Goal: Task Accomplishment & Management: Manage account settings

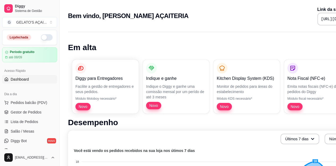
click at [43, 35] on button "button" at bounding box center [47, 37] width 12 height 6
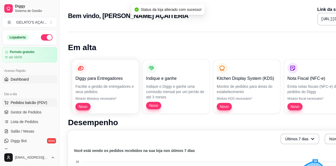
click at [44, 103] on span "Pedidos balcão (PDV)" at bounding box center [29, 102] width 37 height 5
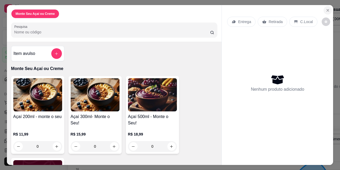
click at [323, 9] on button "Close" at bounding box center [327, 10] width 8 height 8
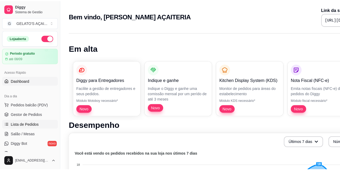
scroll to position [35, 0]
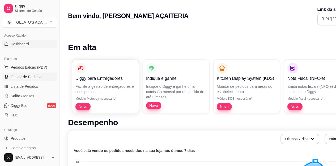
click at [28, 80] on link "Gestor de Pedidos" at bounding box center [29, 77] width 55 height 8
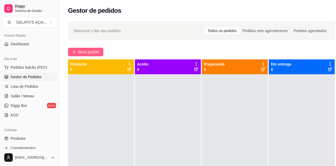
click at [80, 51] on span "Novo pedido" at bounding box center [88, 52] width 21 height 6
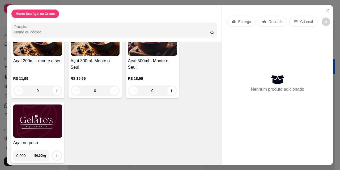
scroll to position [58, 0]
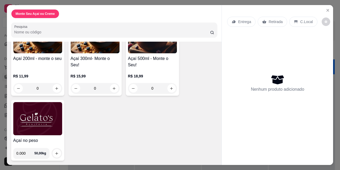
click at [36, 112] on img at bounding box center [37, 118] width 49 height 33
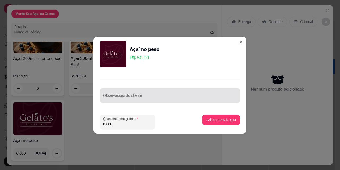
click at [120, 95] on div "Observações do cliente" at bounding box center [170, 95] width 140 height 15
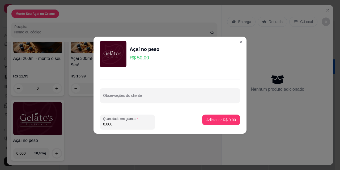
drag, startPoint x: 114, startPoint y: 125, endPoint x: 86, endPoint y: 129, distance: 28.5
click at [86, 129] on div "Açaí no peso R$ 50,00 Observações do cliente Quantidade em gramas 0.000 Adicion…" at bounding box center [170, 85] width 340 height 170
type input "0.216"
click at [211, 123] on button "Adicionar R$ 10,80" at bounding box center [220, 120] width 39 height 10
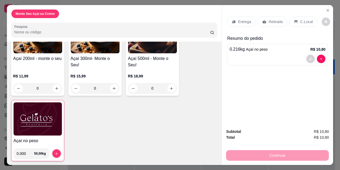
click at [307, 19] on p "C.Local" at bounding box center [306, 21] width 12 height 5
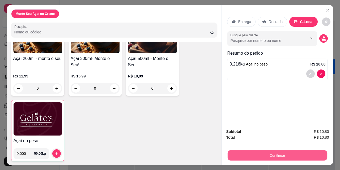
click at [280, 153] on button "Continuar" at bounding box center [278, 155] width 100 height 10
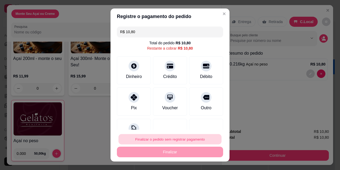
click at [188, 138] on button "Finalizar o pedido sem registrar pagamento" at bounding box center [169, 139] width 103 height 10
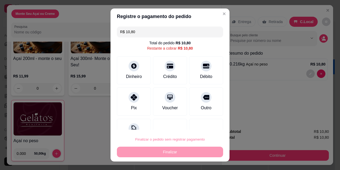
click at [202, 123] on button "Confirmar" at bounding box center [201, 124] width 20 height 8
type input "R$ 0,00"
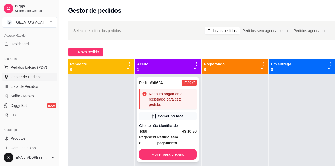
click at [176, 103] on div "Nenhum pagamento registrado para este pedido." at bounding box center [172, 99] width 46 height 16
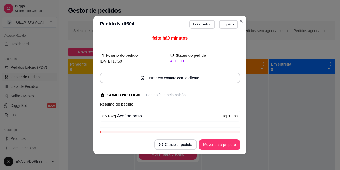
click at [224, 24] on button "Imprimir" at bounding box center [228, 24] width 19 height 8
click at [222, 41] on button "IMPRESSORA" at bounding box center [217, 43] width 39 height 8
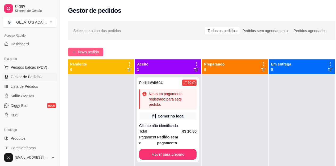
click at [83, 49] on span "Novo pedido" at bounding box center [88, 52] width 21 height 6
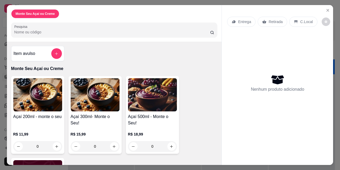
scroll to position [58, 0]
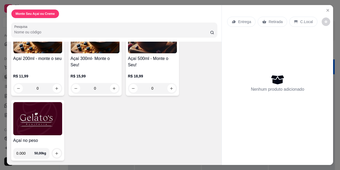
click at [25, 138] on h4 "Açaí no peso" at bounding box center [37, 141] width 49 height 6
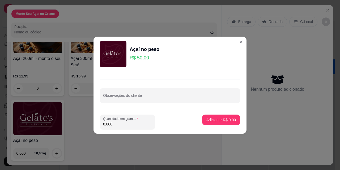
drag, startPoint x: 121, startPoint y: 125, endPoint x: 92, endPoint y: 126, distance: 29.0
click at [92, 126] on div "Açaí no peso R$ 50,00 Observações do cliente Quantidade em gramas 0.000 Adicion…" at bounding box center [170, 85] width 340 height 170
type input "0.238"
click at [220, 120] on p "Adicionar R$ 11,90" at bounding box center [220, 119] width 32 height 5
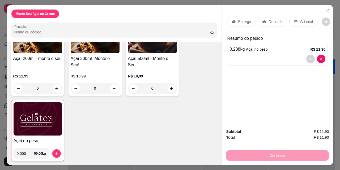
click at [301, 23] on div "C.Local" at bounding box center [303, 22] width 28 height 10
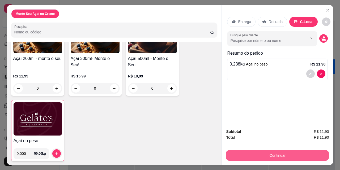
click at [288, 151] on button "Continuar" at bounding box center [277, 155] width 103 height 11
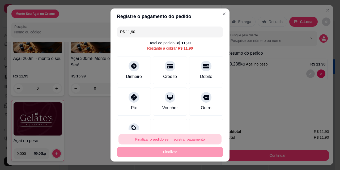
click at [192, 141] on button "Finalizar o pedido sem registrar pagamento" at bounding box center [169, 139] width 103 height 10
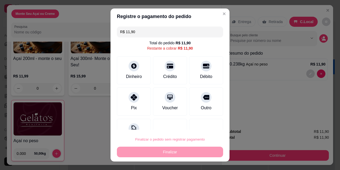
click at [209, 122] on button "Confirmar" at bounding box center [201, 124] width 20 height 8
type input "R$ 0,00"
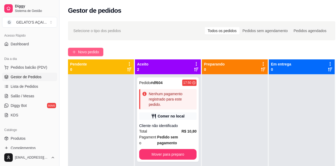
click at [90, 53] on span "Novo pedido" at bounding box center [88, 52] width 21 height 6
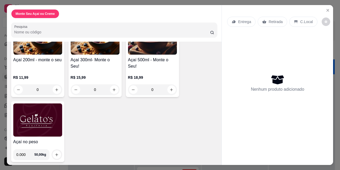
scroll to position [58, 0]
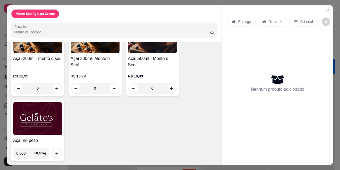
click at [29, 128] on img at bounding box center [37, 118] width 49 height 33
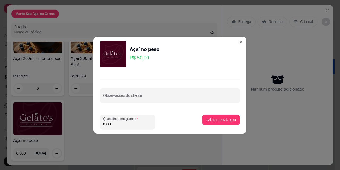
drag, startPoint x: 123, startPoint y: 123, endPoint x: 98, endPoint y: 124, distance: 24.7
click at [98, 124] on footer "Quantidade em gramas 0.000 Adicionar R$ 0,00" at bounding box center [169, 121] width 153 height 23
type input "0.202"
click at [218, 117] on button "Adicionar R$ 10,10" at bounding box center [220, 120] width 40 height 11
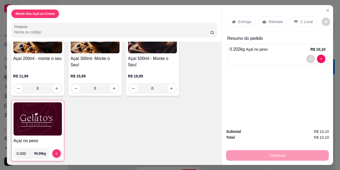
scroll to position [59, 0]
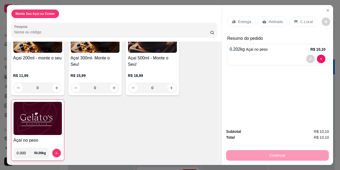
click at [298, 17] on div "C.Local" at bounding box center [303, 22] width 28 height 10
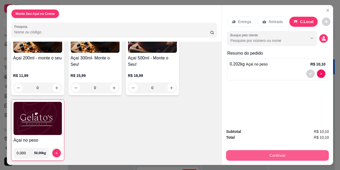
click at [290, 154] on button "Continuar" at bounding box center [277, 155] width 103 height 11
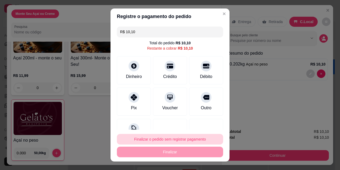
click at [201, 140] on button "Finalizar o pedido sem registrar pagamento" at bounding box center [170, 139] width 106 height 11
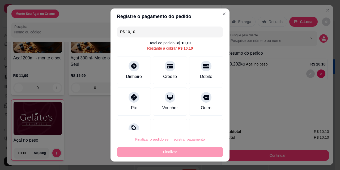
click at [204, 122] on button "Confirmar" at bounding box center [201, 124] width 20 height 8
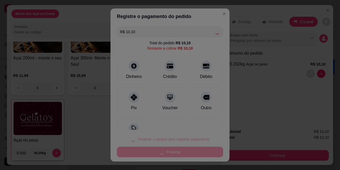
type input "R$ 0,00"
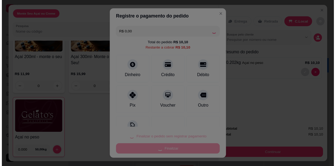
scroll to position [58, 0]
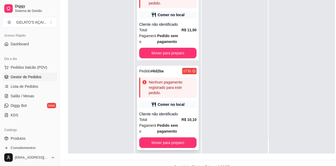
scroll to position [85, 0]
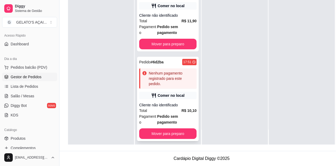
click at [176, 96] on div "Pedido # 6d2ba 17:51 Nenhum pagamento registrado para este pedido. Comer no loc…" at bounding box center [168, 99] width 62 height 84
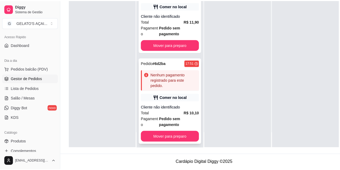
scroll to position [81, 0]
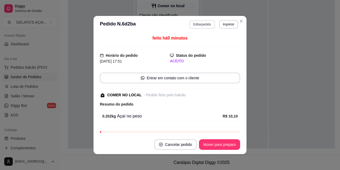
click at [204, 26] on button "Editar pedido" at bounding box center [201, 24] width 25 height 8
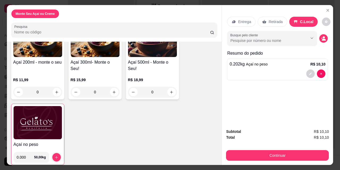
scroll to position [59, 0]
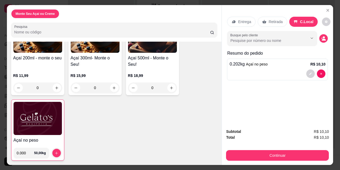
click at [32, 133] on img at bounding box center [38, 118] width 48 height 33
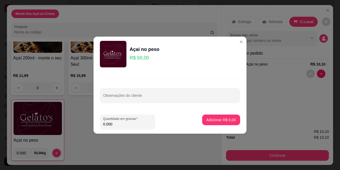
click at [124, 124] on input "0.000" at bounding box center [127, 124] width 49 height 5
drag, startPoint x: 124, startPoint y: 124, endPoint x: 98, endPoint y: 102, distance: 34.3
click at [88, 125] on div "Açaí no peso R$ 50,00 Observações do cliente Quantidade em gramas 0.000 Adicion…" at bounding box center [170, 85] width 340 height 170
type input "0.196"
click at [221, 121] on p "Adicionar R$ 9,80" at bounding box center [221, 119] width 29 height 5
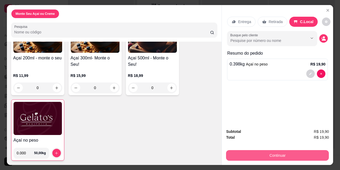
click at [277, 154] on button "Continuar" at bounding box center [277, 155] width 103 height 11
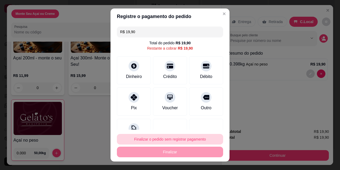
click at [195, 141] on button "Finalizar o pedido sem registrar pagamento" at bounding box center [170, 139] width 106 height 11
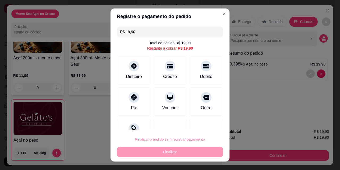
click at [206, 126] on button "Confirmar" at bounding box center [201, 124] width 20 height 8
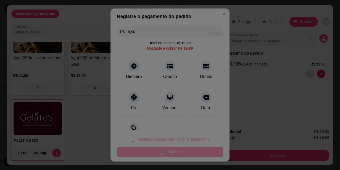
type input "R$ 0,00"
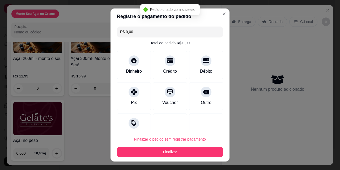
scroll to position [58, 0]
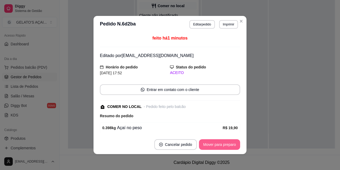
click at [227, 148] on button "Mover para preparo" at bounding box center [219, 144] width 41 height 11
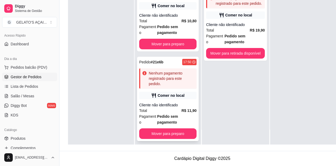
scroll to position [0, 0]
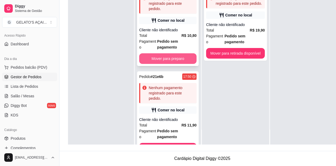
click at [177, 60] on button "Mover para preparo" at bounding box center [167, 58] width 57 height 11
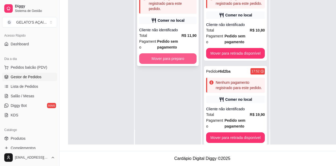
click at [176, 59] on button "Mover para preparo" at bounding box center [167, 58] width 57 height 11
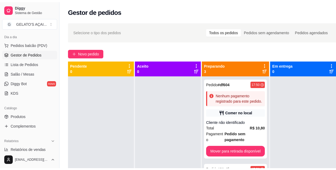
scroll to position [71, 0]
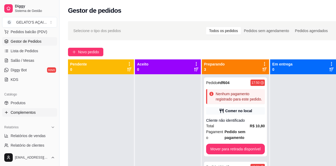
click at [31, 115] on span "Complementos" at bounding box center [23, 112] width 25 height 5
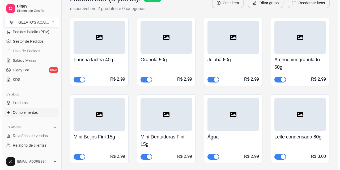
scroll to position [744, 0]
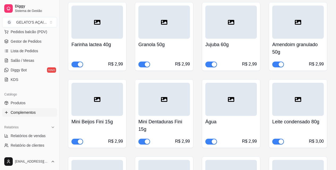
click at [121, 61] on div "R$ 2,99" at bounding box center [115, 64] width 15 height 6
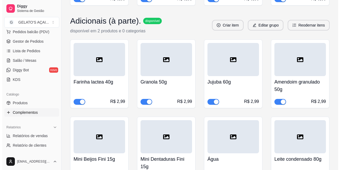
scroll to position [673, 0]
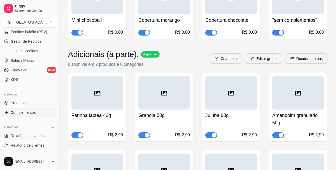
click at [116, 132] on div "R$ 2,99" at bounding box center [115, 135] width 15 height 6
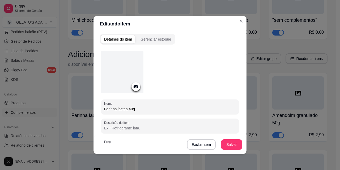
click at [134, 111] on input "Farinha lactea 40g" at bounding box center [170, 109] width 132 height 5
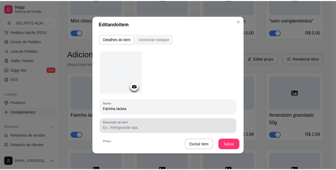
scroll to position [35, 0]
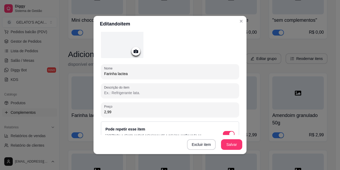
type input "Farinha lactea"
drag, startPoint x: 121, startPoint y: 112, endPoint x: 101, endPoint y: 111, distance: 19.9
click at [101, 111] on div "Preço 2,99" at bounding box center [170, 110] width 138 height 15
type input "3,00"
click at [230, 143] on button "Salvar" at bounding box center [231, 144] width 21 height 11
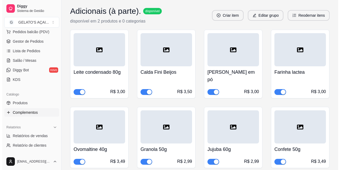
scroll to position [744, 0]
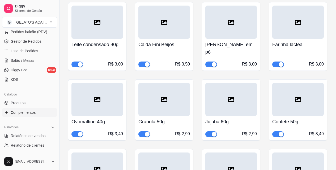
click at [111, 116] on div "Ovomaltine 40g R$ 3,49" at bounding box center [97, 126] width 52 height 21
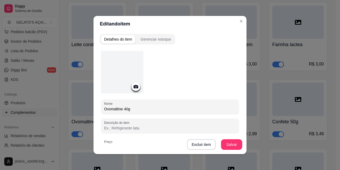
click at [134, 109] on input "Ovomaltine 40g" at bounding box center [170, 109] width 132 height 5
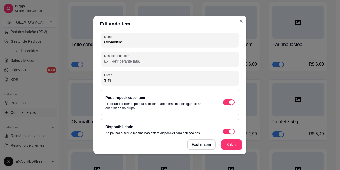
scroll to position [71, 0]
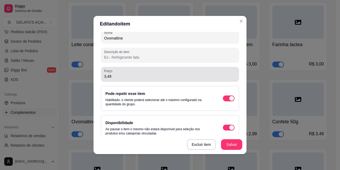
type input "Ovomaltine"
click at [119, 77] on input "3,49" at bounding box center [170, 76] width 132 height 5
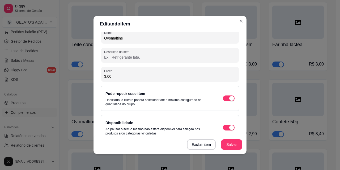
scroll to position [79, 0]
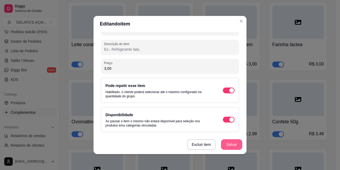
type input "3,00"
click at [231, 143] on button "Salvar" at bounding box center [231, 145] width 21 height 10
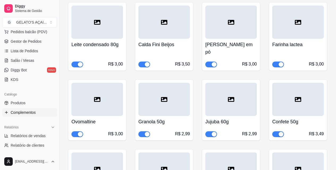
click at [183, 118] on h4 "Granola 50g" at bounding box center [164, 121] width 52 height 7
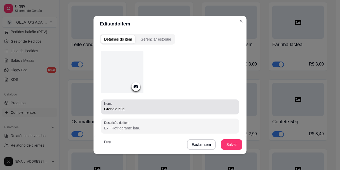
click at [129, 111] on input "Granola 50g" at bounding box center [170, 109] width 132 height 5
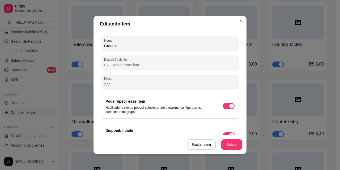
scroll to position [71, 0]
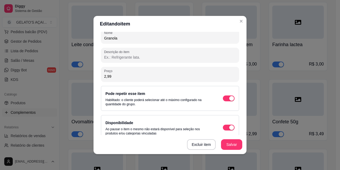
type input "Granola"
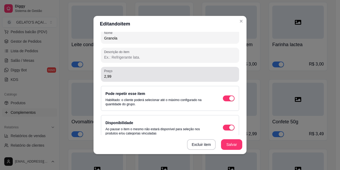
click at [118, 79] on div "2,99" at bounding box center [170, 74] width 132 height 11
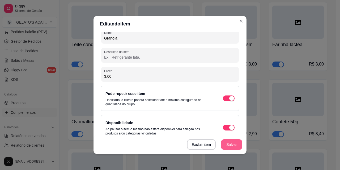
type input "3,00"
click at [229, 147] on button "Salvar" at bounding box center [231, 144] width 21 height 11
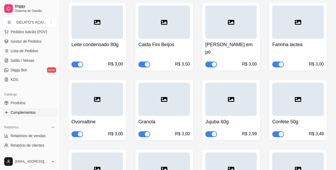
click at [254, 116] on div "Jujuba 60g R$ 2,99" at bounding box center [231, 126] width 52 height 21
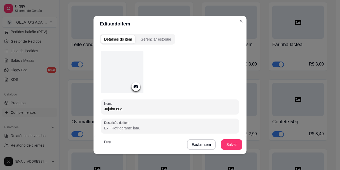
click at [137, 107] on input "Jujuba 60g" at bounding box center [170, 109] width 132 height 5
type input "Jujuba"
click at [232, 144] on button "Salvar" at bounding box center [231, 145] width 21 height 10
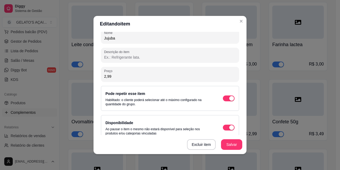
click at [130, 78] on input "2,99" at bounding box center [170, 76] width 132 height 5
type input "3,00"
click at [231, 144] on button "Salvar" at bounding box center [231, 144] width 21 height 11
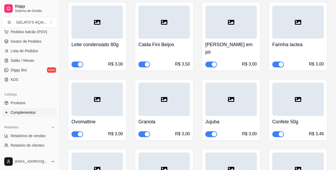
click at [323, 116] on div "Confete 50g R$ 3,49" at bounding box center [298, 126] width 52 height 21
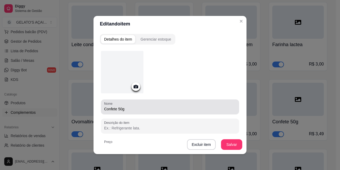
click at [131, 112] on div "Nome Confete 50g" at bounding box center [170, 107] width 138 height 15
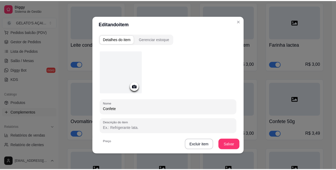
scroll to position [35, 0]
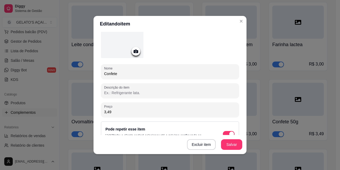
type input "Confete"
click at [126, 114] on input "3,49" at bounding box center [170, 111] width 132 height 5
type input "3,00"
click at [232, 145] on button "Salvar" at bounding box center [231, 144] width 21 height 11
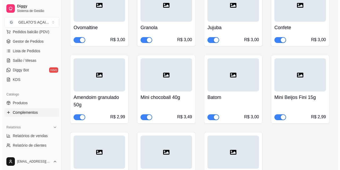
scroll to position [850, 0]
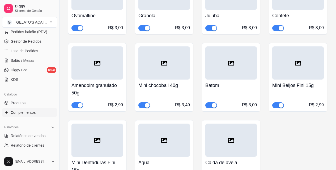
click at [112, 82] on h4 "Amendoim granulado 50g" at bounding box center [97, 89] width 52 height 15
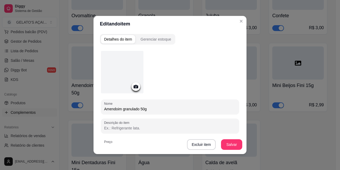
click at [154, 109] on input "Amendoim granulado 50g" at bounding box center [170, 109] width 132 height 5
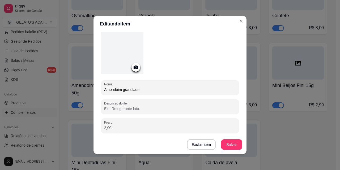
scroll to position [35, 0]
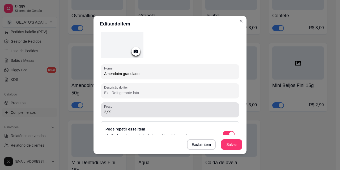
type input "Amendoim granulado"
click at [121, 115] on div "Preço 2,99" at bounding box center [170, 110] width 138 height 15
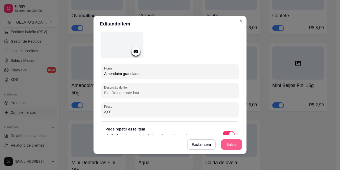
type input "3,00"
click at [226, 143] on button "Salvar" at bounding box center [231, 144] width 21 height 11
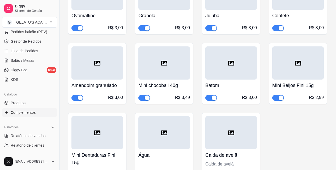
click at [181, 82] on h4 "Mini chocoball 40g" at bounding box center [164, 85] width 52 height 7
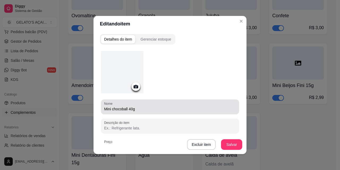
click at [147, 109] on input "Mini chocoball 40g" at bounding box center [170, 109] width 132 height 5
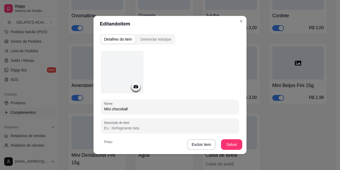
scroll to position [71, 0]
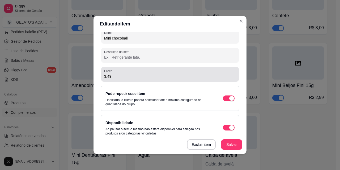
type input "Mini chocoball"
click at [129, 77] on input "3,49" at bounding box center [170, 76] width 132 height 5
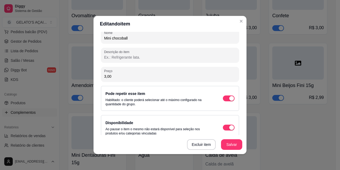
type input "3,00"
click at [229, 146] on button "Salvar" at bounding box center [231, 145] width 21 height 10
click at [240, 124] on div "Detalhes do item Gerenciar estoque Nome Mini chocoball Descrição do item Preço …" at bounding box center [169, 93] width 153 height 122
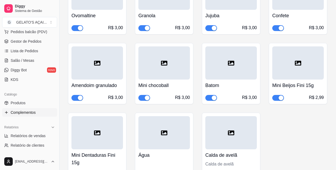
click at [300, 82] on h4 "Mini Beijos Fini 15g" at bounding box center [298, 85] width 52 height 7
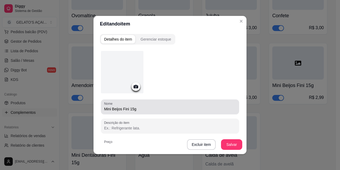
click at [138, 110] on input "Mini Beijos Fini 15g" at bounding box center [170, 109] width 132 height 5
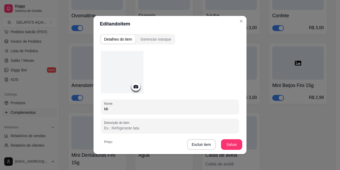
type input "M"
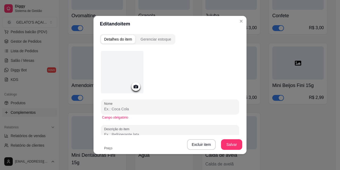
type input "C"
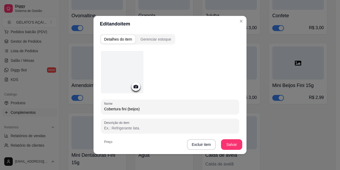
click at [155, 110] on input "Cobertura fini (beijos)" at bounding box center [170, 109] width 132 height 5
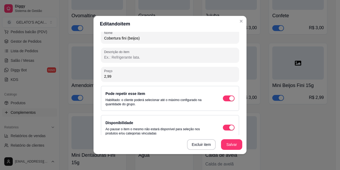
type input "Cobertura fini (beijos)"
click at [114, 77] on input "2,99" at bounding box center [170, 76] width 132 height 5
type input "3,00"
click at [233, 144] on button "Salvar" at bounding box center [231, 144] width 21 height 11
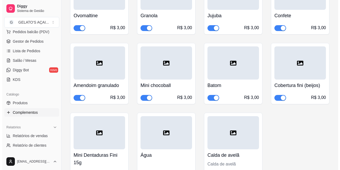
scroll to position [885, 0]
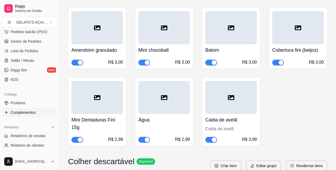
click at [92, 116] on h4 "Mini Dentaduras Fini 15g" at bounding box center [97, 123] width 52 height 15
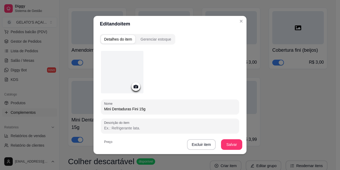
click at [109, 110] on input "Mini Dentaduras Fini 15g" at bounding box center [170, 109] width 132 height 5
click at [166, 108] on input "Cobertura Dentaduras Fini 15g" at bounding box center [170, 109] width 132 height 5
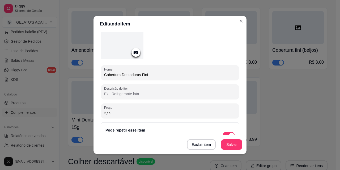
scroll to position [71, 0]
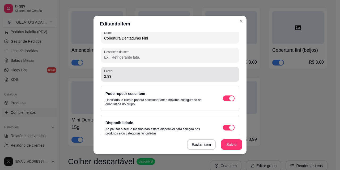
type input "Cobertura Dentaduras Fini"
click at [128, 76] on input "2,99" at bounding box center [170, 76] width 132 height 5
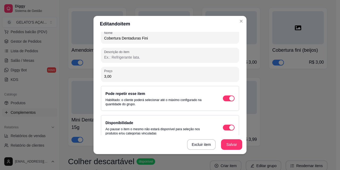
type input "3,00"
click at [234, 143] on button "Salvar" at bounding box center [231, 145] width 21 height 10
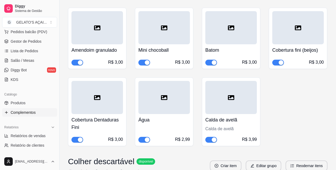
click at [171, 129] on div "R$ 2,99" at bounding box center [164, 136] width 52 height 14
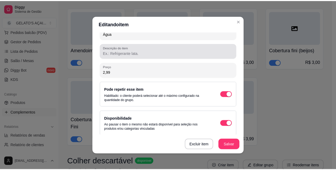
scroll to position [79, 0]
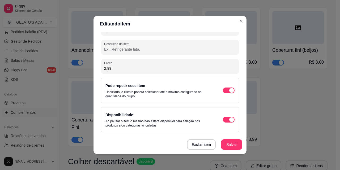
drag, startPoint x: 117, startPoint y: 69, endPoint x: 99, endPoint y: 69, distance: 17.3
click at [101, 69] on div "Preço 2,99" at bounding box center [170, 66] width 138 height 15
type input "3,00"
click at [233, 145] on button "Salvar" at bounding box center [231, 144] width 21 height 11
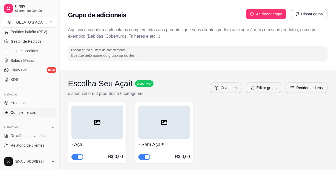
scroll to position [0, 0]
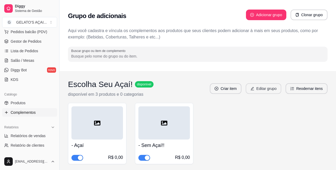
click at [269, 90] on button "Editar grupo" at bounding box center [264, 88] width 36 height 11
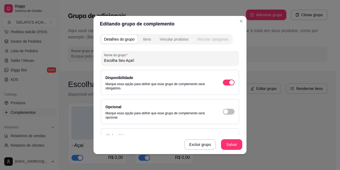
click at [210, 41] on div "Vincular categorias" at bounding box center [213, 39] width 32 height 5
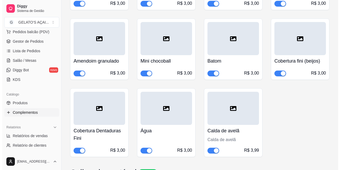
scroll to position [885, 0]
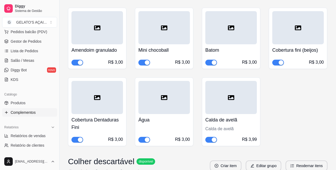
click at [248, 118] on div "Calda de avelã Calda de avelã R$ 3,99" at bounding box center [231, 128] width 52 height 29
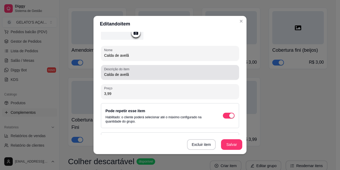
scroll to position [71, 0]
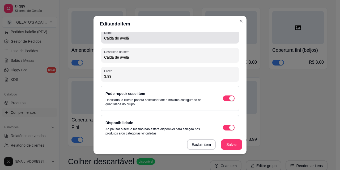
click at [131, 35] on div "Calda de avelã" at bounding box center [170, 36] width 132 height 11
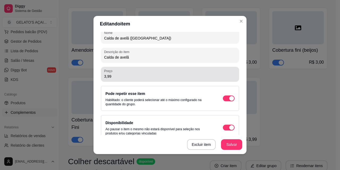
type input "Calda de avelã ([GEOGRAPHIC_DATA])"
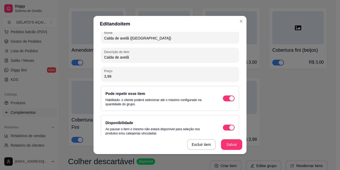
click at [129, 77] on input "3,99" at bounding box center [170, 76] width 132 height 5
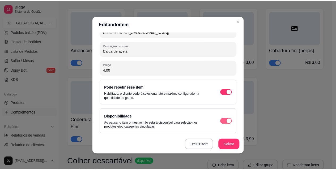
scroll to position [79, 0]
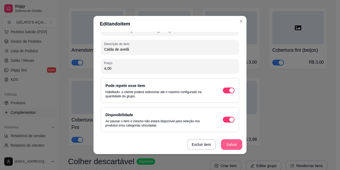
type input "4,00"
click at [233, 144] on button "Salvar" at bounding box center [231, 145] width 21 height 10
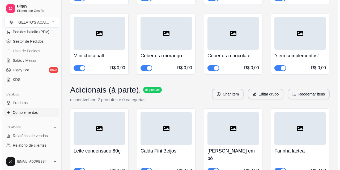
scroll to position [637, 0]
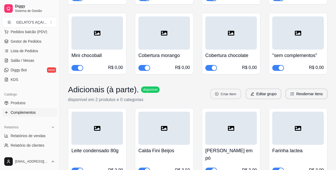
click at [235, 89] on button "Criar item" at bounding box center [225, 94] width 31 height 10
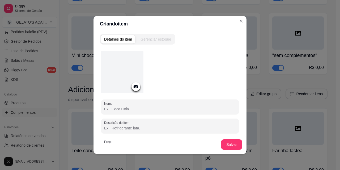
click at [139, 108] on input "Nome" at bounding box center [170, 109] width 132 height 5
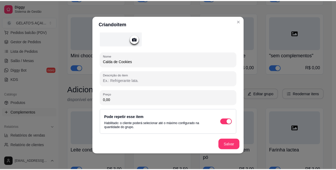
scroll to position [50, 0]
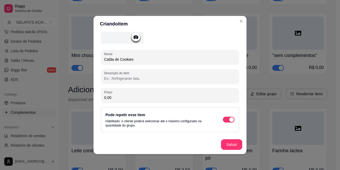
type input "Calda de Cookies"
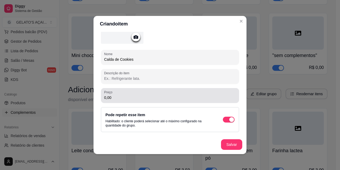
click at [138, 101] on div "Preço 0,00" at bounding box center [170, 95] width 138 height 15
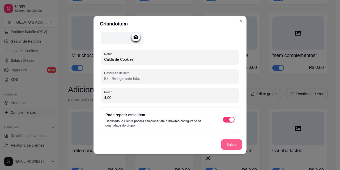
type input "4,00"
click at [229, 143] on button "Salvar" at bounding box center [231, 144] width 21 height 11
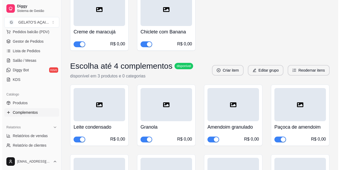
scroll to position [415, 0]
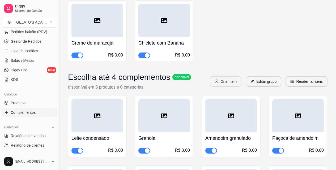
click at [233, 76] on button "Criar item" at bounding box center [226, 81] width 32 height 11
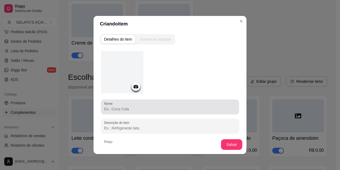
click at [121, 108] on input "Nome" at bounding box center [170, 109] width 132 height 5
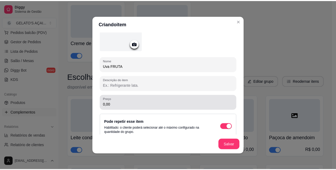
scroll to position [50, 0]
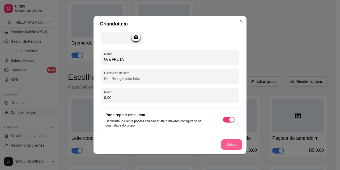
type input "Uva FRUTA"
click at [225, 142] on button "Salvar" at bounding box center [231, 144] width 21 height 11
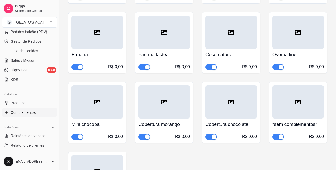
scroll to position [556, 0]
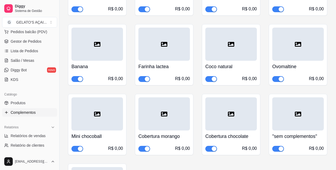
click at [99, 53] on div at bounding box center [97, 44] width 52 height 33
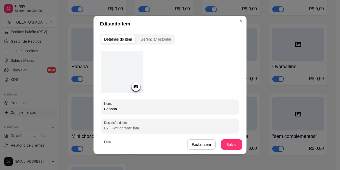
click at [126, 108] on input "Banana" at bounding box center [170, 109] width 132 height 5
type input "Banana FRUTA"
click at [221, 144] on button "Salvar" at bounding box center [231, 144] width 21 height 11
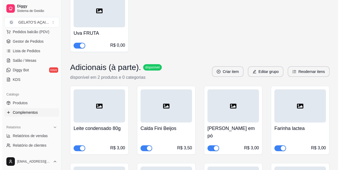
scroll to position [734, 0]
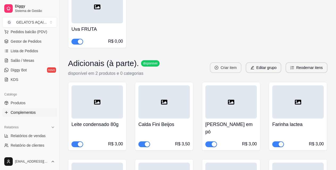
click at [236, 63] on button "Criar item" at bounding box center [226, 67] width 32 height 11
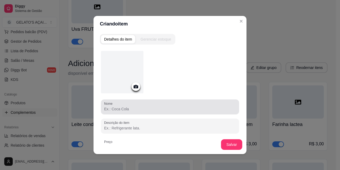
click at [131, 108] on input "Nome" at bounding box center [170, 109] width 132 height 5
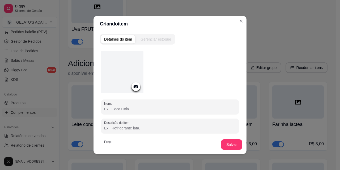
type input "m"
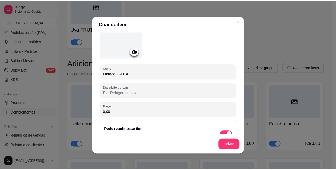
scroll to position [50, 0]
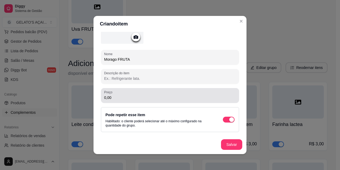
type input "Morago FRUTA"
click at [118, 96] on input "0,00" at bounding box center [170, 97] width 132 height 5
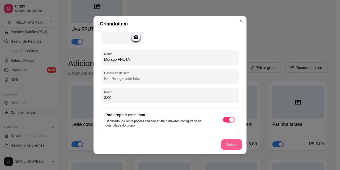
type input "3,00"
click at [234, 141] on button "Salvar" at bounding box center [231, 144] width 21 height 11
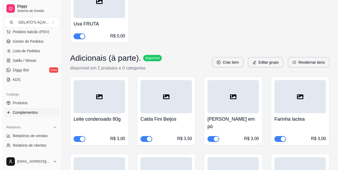
scroll to position [734, 0]
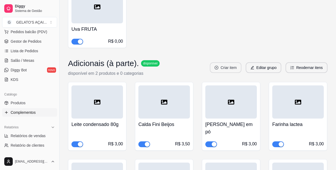
click at [234, 62] on button "Criar item" at bounding box center [226, 67] width 32 height 11
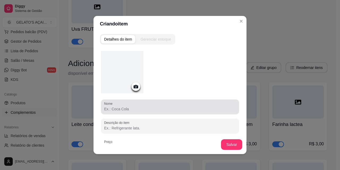
click at [123, 105] on div at bounding box center [170, 107] width 132 height 11
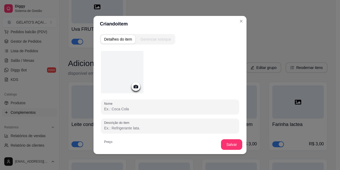
type input "c"
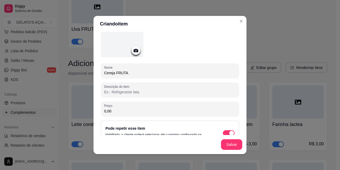
scroll to position [50, 0]
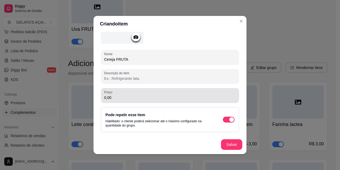
type input "Cereja FRUTA"
click at [126, 95] on div "0,00" at bounding box center [170, 95] width 132 height 11
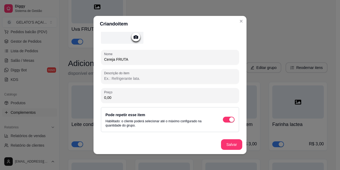
drag, startPoint x: 126, startPoint y: 99, endPoint x: 96, endPoint y: 99, distance: 29.5
click at [96, 99] on div "Detalhes do item Gerenciar estoque Nome Cereja FRUTA Descrição do item Preço 0,…" at bounding box center [169, 93] width 153 height 122
type input "3,00"
click at [226, 145] on button "Salvar" at bounding box center [231, 144] width 21 height 11
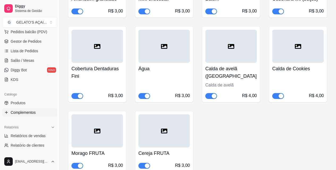
scroll to position [1017, 0]
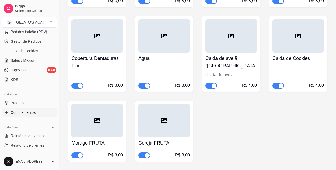
click at [75, 153] on span "button" at bounding box center [77, 156] width 12 height 6
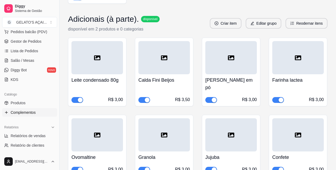
scroll to position [767, 0]
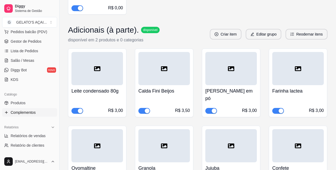
click at [98, 73] on div at bounding box center [97, 68] width 52 height 33
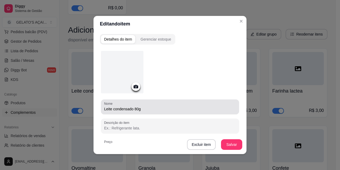
click at [147, 108] on input "Leite condensado 80g" at bounding box center [170, 109] width 132 height 5
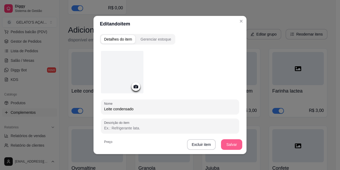
type input "Leite condensado"
click at [236, 143] on button "Salvar" at bounding box center [231, 144] width 21 height 11
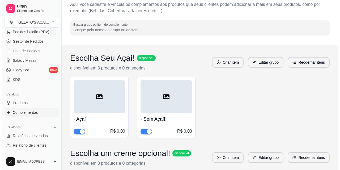
scroll to position [0, 0]
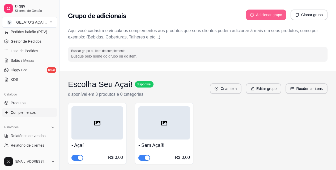
click at [270, 16] on button "Adicionar grupo" at bounding box center [266, 15] width 40 height 11
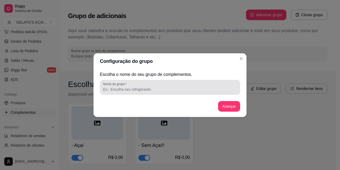
click at [127, 92] on div at bounding box center [170, 87] width 134 height 11
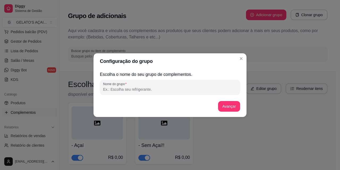
type input "a"
type input "c"
click at [142, 91] on input "COPO GURMET" at bounding box center [170, 89] width 134 height 5
paste input "😋"
type input "COPO GURMET 😋"
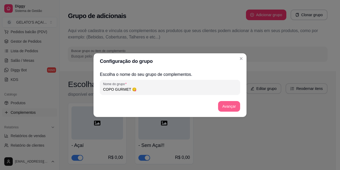
click at [232, 109] on button "Avançar" at bounding box center [229, 106] width 22 height 11
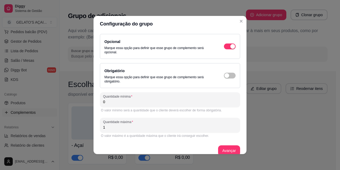
scroll to position [7, 0]
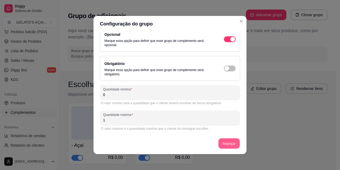
click at [224, 139] on button "Avançar" at bounding box center [229, 144] width 22 height 10
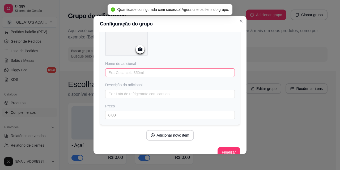
scroll to position [52, 0]
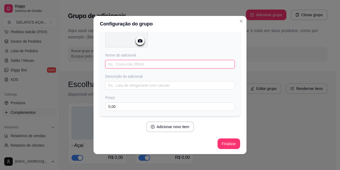
click at [164, 68] on input "text" at bounding box center [170, 64] width 130 height 8
click at [163, 62] on input "text" at bounding box center [170, 64] width 130 height 8
type input "o"
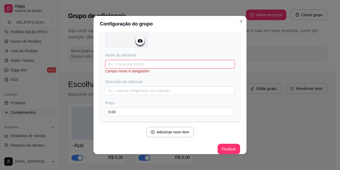
type input "o"
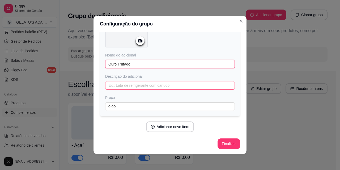
type input "Ouro Trufado"
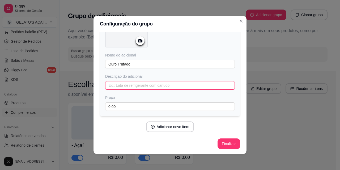
click at [134, 86] on input "text" at bounding box center [170, 85] width 130 height 8
type input "U"
click at [149, 86] on input "text" at bounding box center [170, 85] width 130 height 8
paste input "“Descubra a experiência única do Copo Gourmet ‘Ouro Trufado’! Uma verdadeira ex…"
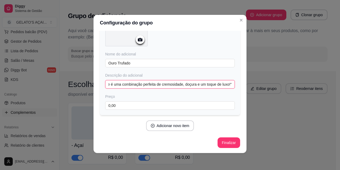
type input "“Descubra a experiência única do Copo Gourmet ‘Ouro Trufado’! Uma verdadeira ex…"
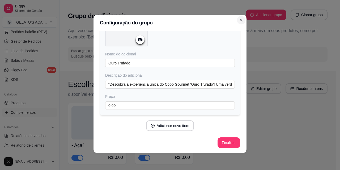
click at [239, 19] on icon "Close" at bounding box center [241, 20] width 4 height 4
click at [239, 21] on icon "Close" at bounding box center [241, 20] width 4 height 4
click at [237, 21] on button "Close" at bounding box center [241, 20] width 8 height 8
click at [240, 22] on button "Close" at bounding box center [241, 20] width 8 height 8
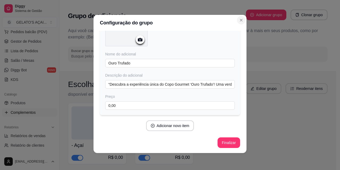
click at [240, 22] on button "Close" at bounding box center [241, 20] width 8 height 8
click at [292, 77] on div "Configuração do grupo Adicione os itens que irão compor este grupo, depois você…" at bounding box center [170, 85] width 340 height 170
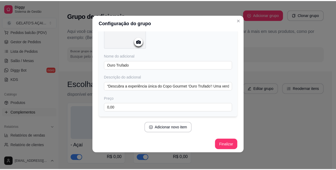
scroll to position [52, 0]
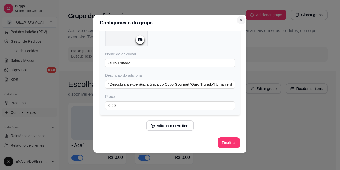
click at [241, 16] on button "Close" at bounding box center [241, 20] width 8 height 8
click at [241, 19] on icon "Close" at bounding box center [241, 20] width 4 height 4
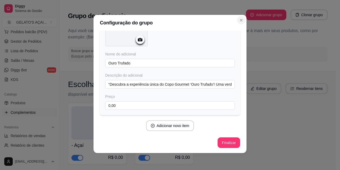
click at [241, 19] on icon "Close" at bounding box center [241, 20] width 4 height 4
click at [218, 144] on button "Finalizar" at bounding box center [229, 143] width 22 height 10
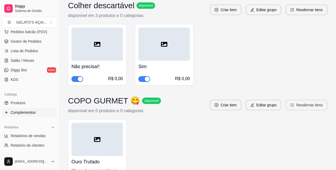
scroll to position [1224, 0]
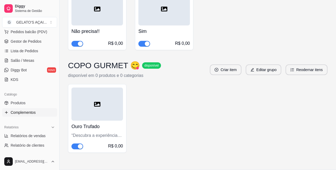
click at [76, 144] on span "button" at bounding box center [77, 147] width 12 height 6
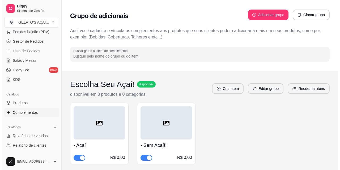
scroll to position [0, 0]
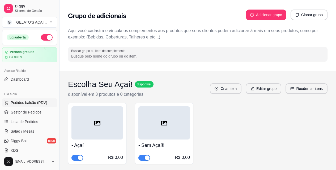
click at [35, 105] on span "Pedidos balcão (PDV)" at bounding box center [29, 102] width 37 height 5
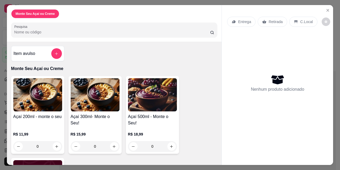
click at [33, 124] on div "Açaí 200ml - monte o seu" at bounding box center [37, 120] width 49 height 13
click at [24, 129] on div "R$ 11,99 0" at bounding box center [37, 138] width 49 height 25
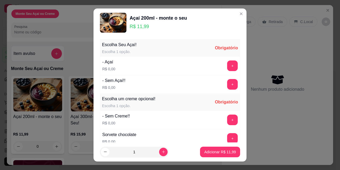
click at [142, 27] on p "R$ 11,99" at bounding box center [158, 26] width 57 height 7
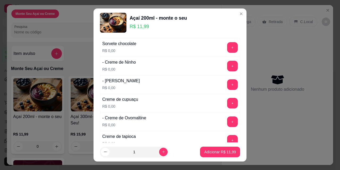
scroll to position [106, 0]
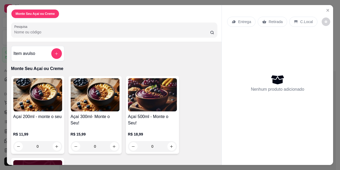
click at [39, 91] on img at bounding box center [37, 94] width 49 height 33
click at [329, 10] on button "Close" at bounding box center [327, 10] width 8 height 8
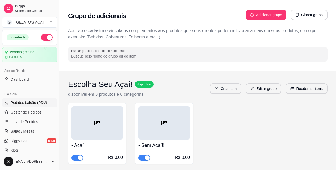
click at [40, 103] on span "Pedidos balcão (PDV)" at bounding box center [29, 102] width 37 height 5
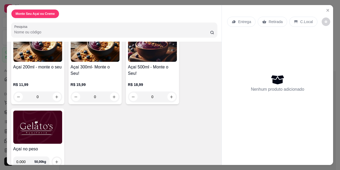
scroll to position [58, 0]
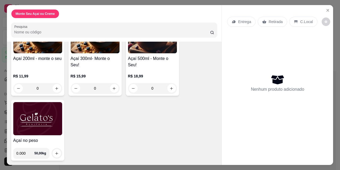
click at [20, 77] on p "R$ 11,99" at bounding box center [37, 76] width 49 height 5
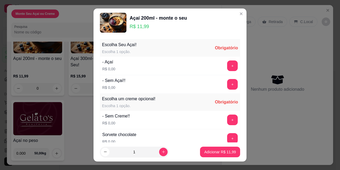
click at [140, 26] on p "R$ 11,99" at bounding box center [158, 26] width 57 height 7
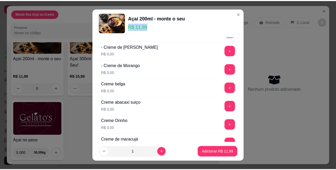
scroll to position [248, 0]
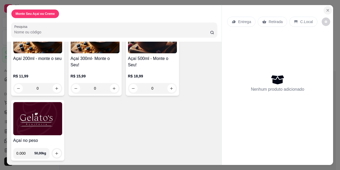
click at [327, 9] on icon "Close" at bounding box center [328, 10] width 2 height 2
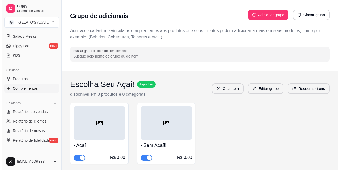
scroll to position [106, 0]
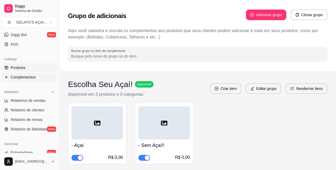
click at [26, 66] on link "Produtos" at bounding box center [29, 67] width 55 height 8
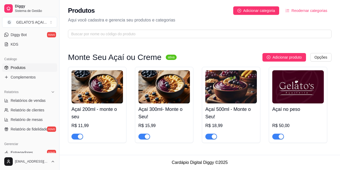
click at [117, 133] on div at bounding box center [97, 134] width 52 height 11
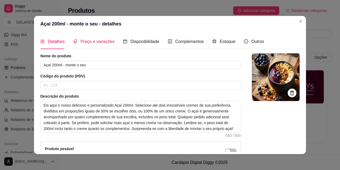
click at [92, 43] on span "Preço e variações" at bounding box center [97, 41] width 34 height 5
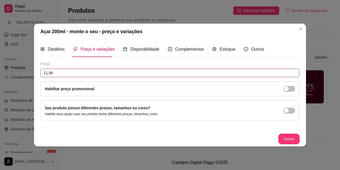
click at [67, 74] on input "11,99" at bounding box center [169, 73] width 259 height 8
type input "10,99"
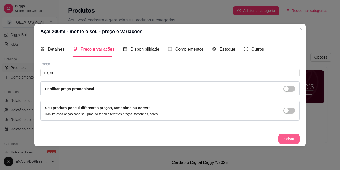
click at [286, 141] on button "Salvar" at bounding box center [288, 139] width 21 height 11
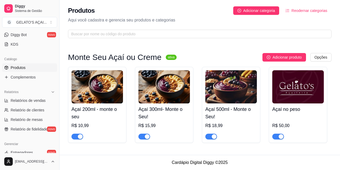
click at [165, 96] on img at bounding box center [164, 86] width 52 height 33
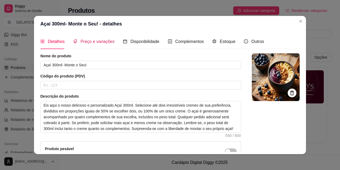
click at [95, 39] on span "Preço e variações" at bounding box center [97, 41] width 34 height 5
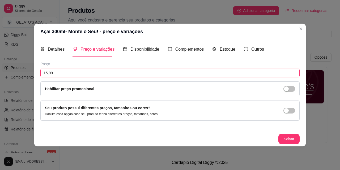
drag, startPoint x: 58, startPoint y: 72, endPoint x: 36, endPoint y: 74, distance: 22.1
click at [36, 74] on div "Detalhes Preço e variações Disponibilidade Complementos Estoque Outros Nome do …" at bounding box center [170, 93] width 272 height 107
type input "14,99"
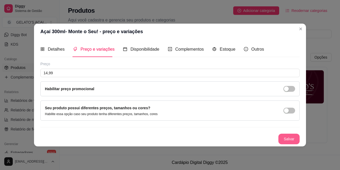
click at [291, 138] on button "Salvar" at bounding box center [288, 139] width 21 height 11
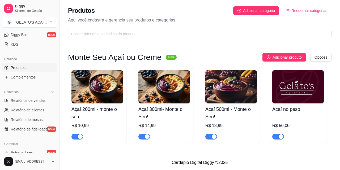
click at [216, 110] on h4 "Açaí 500ml - Monte o Seu!" at bounding box center [231, 113] width 52 height 15
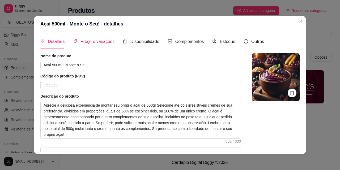
click at [84, 43] on span "Preço e variações" at bounding box center [97, 41] width 34 height 5
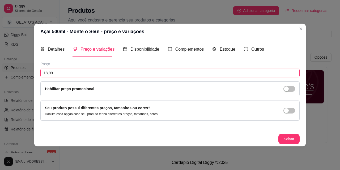
drag, startPoint x: 65, startPoint y: 74, endPoint x: 19, endPoint y: 74, distance: 46.5
click at [19, 74] on div "Açaí 500ml - Monte o Seu! - preço e variações Detalhes Preço e variações Dispon…" at bounding box center [170, 85] width 340 height 170
type input "17,99"
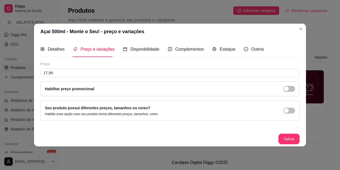
click at [281, 132] on div "Preço 17,99 Habilitar preço promocional Seu produto possui diferentes preços, t…" at bounding box center [169, 102] width 259 height 83
click at [284, 138] on button "Salvar" at bounding box center [288, 139] width 21 height 11
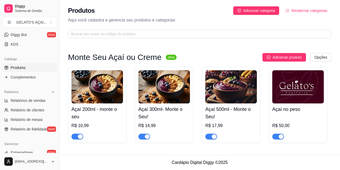
click at [280, 139] on span "button" at bounding box center [278, 137] width 12 height 6
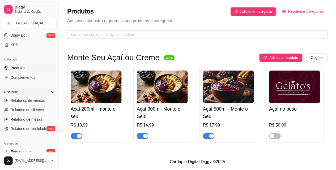
scroll to position [71, 0]
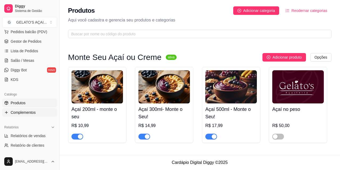
click at [26, 112] on span "Complementos" at bounding box center [23, 112] width 25 height 5
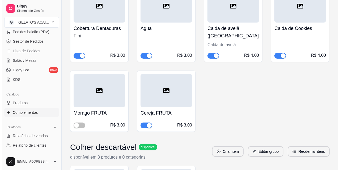
scroll to position [1224, 0]
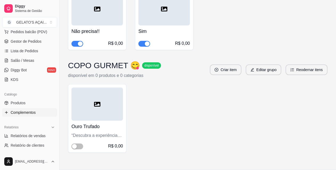
click at [108, 92] on div at bounding box center [97, 104] width 52 height 33
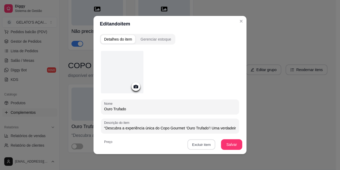
click at [198, 144] on button "Excluir item" at bounding box center [201, 145] width 28 height 10
click at [217, 131] on button "Sim" at bounding box center [221, 133] width 16 height 8
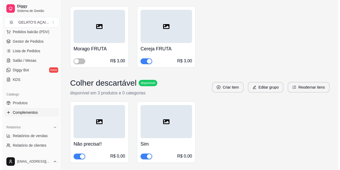
scroll to position [1150, 0]
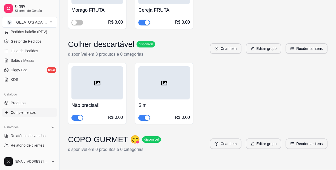
click at [75, 135] on h3 "COPO GURMET 😋" at bounding box center [104, 140] width 72 height 10
click at [299, 139] on button "Reodernar itens" at bounding box center [307, 144] width 42 height 11
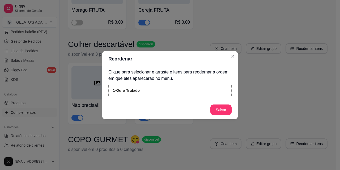
click at [146, 91] on div "1 - Ouro Trufado" at bounding box center [169, 90] width 123 height 11
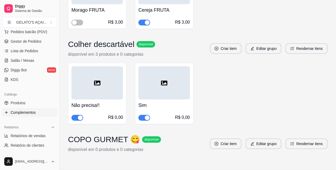
click at [153, 135] on div "COPO GURMET 😋 disponível" at bounding box center [114, 140] width 93 height 10
click at [109, 135] on h3 "COPO GURMET 😋" at bounding box center [104, 140] width 72 height 10
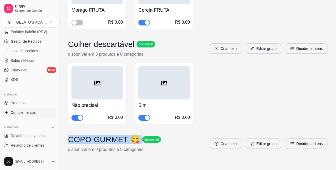
click at [109, 135] on h3 "COPO GURMET 😋" at bounding box center [104, 140] width 72 height 10
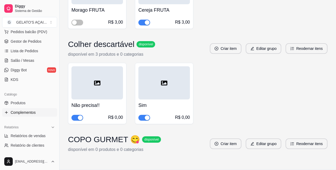
click at [189, 135] on div "COPO GURMET 😋 disponível disponível em 0 produtos e 0 categorias Criar item Edi…" at bounding box center [197, 144] width 259 height 18
click at [264, 139] on button "Editar grupo" at bounding box center [264, 144] width 36 height 11
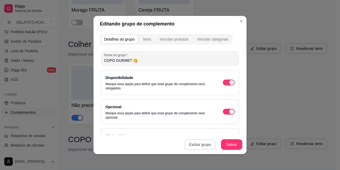
click at [201, 143] on button "Excluir grupo" at bounding box center [199, 144] width 31 height 11
click at [223, 130] on button "Sim" at bounding box center [222, 132] width 16 height 8
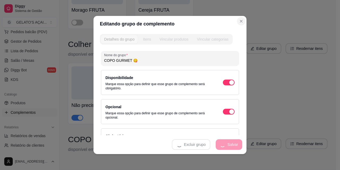
click at [239, 19] on div "Editando grupo de complemento Detalhes do grupo Itens Vincular produtos Vincula…" at bounding box center [170, 85] width 340 height 170
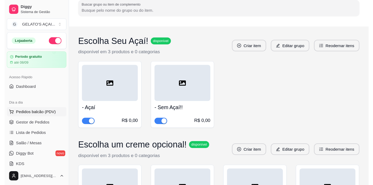
scroll to position [0, 0]
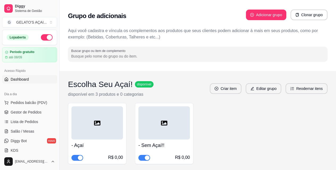
click at [29, 76] on link "Dashboard" at bounding box center [29, 79] width 55 height 8
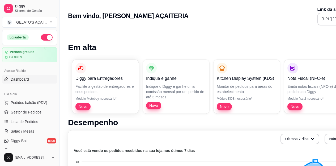
click at [28, 78] on span "Dashboard" at bounding box center [20, 79] width 18 height 5
click at [25, 105] on span "Pedidos balcão (PDV)" at bounding box center [29, 102] width 37 height 5
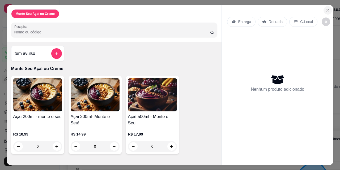
click at [326, 8] on icon "Close" at bounding box center [328, 10] width 4 height 4
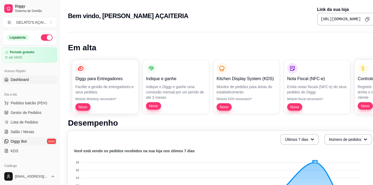
click at [35, 141] on link "Diggy Bot novo" at bounding box center [29, 141] width 55 height 8
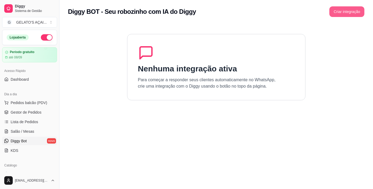
click at [336, 15] on button "Criar integração" at bounding box center [347, 11] width 35 height 11
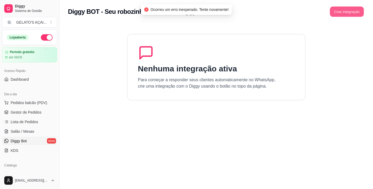
click at [336, 14] on button "Criar integração" at bounding box center [347, 12] width 34 height 10
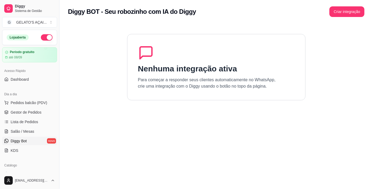
click at [43, 141] on link "Diggy Bot novo" at bounding box center [29, 141] width 55 height 8
click at [154, 64] on h1 "Nenhuma integração ativa" at bounding box center [187, 69] width 99 height 10
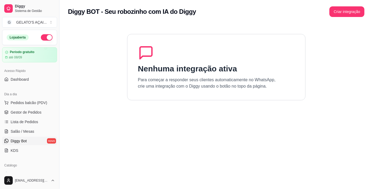
click at [142, 58] on icon at bounding box center [146, 53] width 16 height 16
click at [336, 12] on button "Criar integração" at bounding box center [347, 11] width 35 height 11
click at [336, 12] on div "Criar integração" at bounding box center [343, 11] width 42 height 11
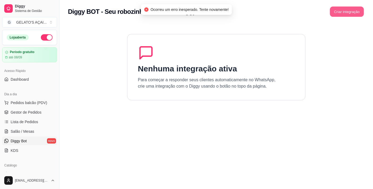
click at [336, 12] on button "Criar integração" at bounding box center [347, 12] width 34 height 10
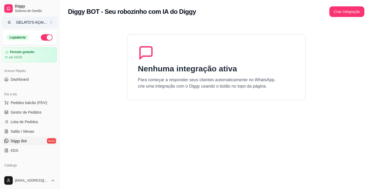
click at [31, 21] on div "GELATO'S AÇAI ..." at bounding box center [31, 22] width 31 height 5
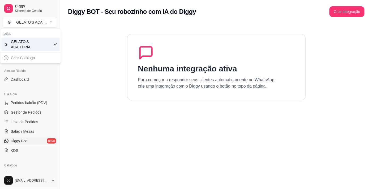
click at [87, 67] on section "Nenhuma integração ativa Para começar a responder seus clientes automaticamente…" at bounding box center [216, 117] width 297 height 189
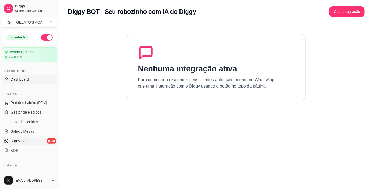
click at [27, 78] on span "Dashboard" at bounding box center [20, 79] width 18 height 5
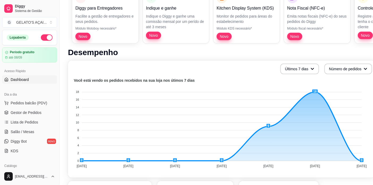
scroll to position [79, 0]
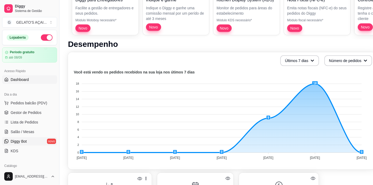
click at [30, 142] on link "Diggy Bot novo" at bounding box center [29, 141] width 55 height 8
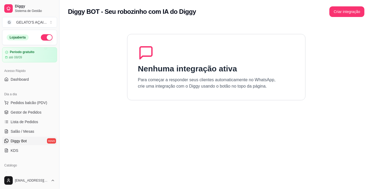
click at [163, 61] on div "Nenhuma integração ativa Para começar a responder seus clientes automaticamente…" at bounding box center [216, 67] width 178 height 66
click at [153, 72] on h1 "Nenhuma integração ativa" at bounding box center [187, 69] width 99 height 10
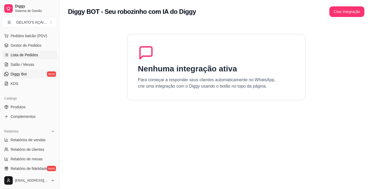
scroll to position [79, 0]
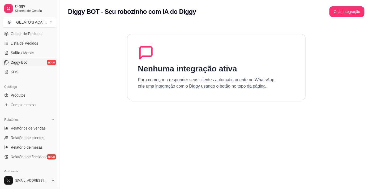
click at [35, 62] on link "Diggy Bot novo" at bounding box center [29, 62] width 55 height 8
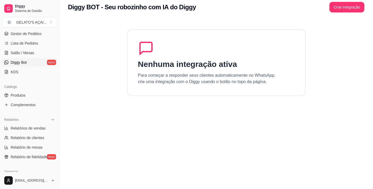
scroll to position [0, 0]
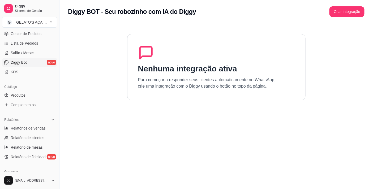
click at [317, 9] on div "Diggy BOT - Seu robozinho com IA do Diggy Criar integração" at bounding box center [216, 11] width 297 height 11
click at [336, 14] on button "Criar integração" at bounding box center [347, 11] width 35 height 11
click at [169, 38] on div "Nenhuma integração ativa Para começar a responder seus clientes automaticamente…" at bounding box center [216, 67] width 178 height 66
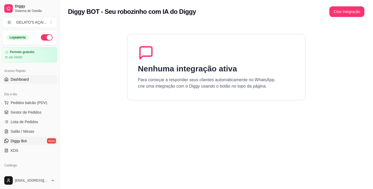
click at [23, 79] on span "Dashboard" at bounding box center [20, 79] width 18 height 5
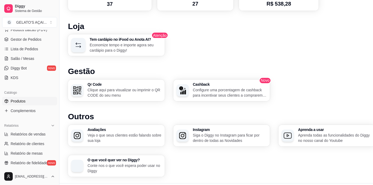
scroll to position [79, 0]
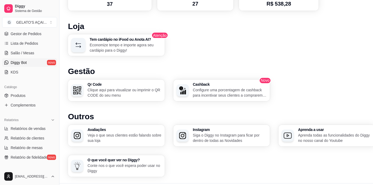
click at [31, 65] on link "Diggy Bot novo" at bounding box center [29, 62] width 55 height 8
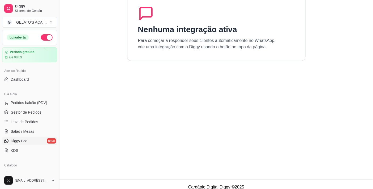
click at [30, 141] on link "Diggy Bot novo" at bounding box center [29, 141] width 55 height 8
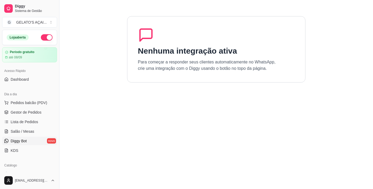
scroll to position [6, 0]
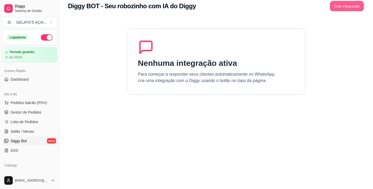
click at [346, 3] on button "Criar integração" at bounding box center [347, 6] width 34 height 10
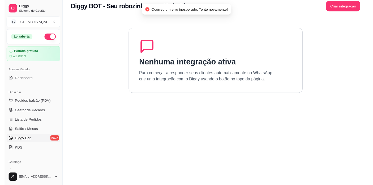
scroll to position [0, 0]
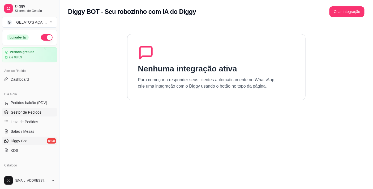
click at [35, 113] on span "Gestor de Pedidos" at bounding box center [26, 112] width 31 height 5
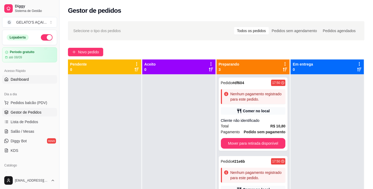
click at [38, 80] on link "Dashboard" at bounding box center [29, 79] width 55 height 8
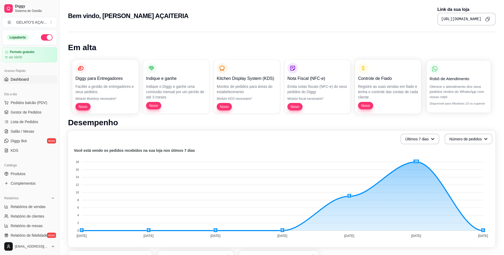
click at [377, 79] on p "Robô de Atendimento" at bounding box center [458, 79] width 58 height 6
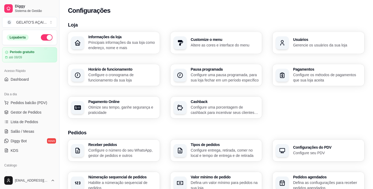
click at [126, 76] on p "Configure o cronograma de funcionamento da sua loja" at bounding box center [122, 77] width 68 height 11
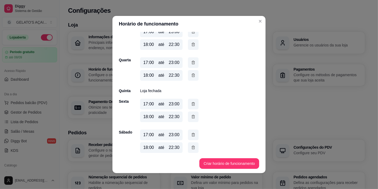
scroll to position [94, 0]
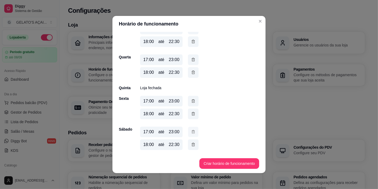
click at [191, 134] on icon "button" at bounding box center [193, 132] width 4 height 6
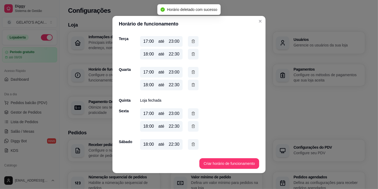
scroll to position [82, 0]
click at [192, 125] on icon "button" at bounding box center [193, 127] width 4 height 6
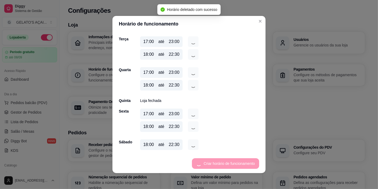
scroll to position [69, 0]
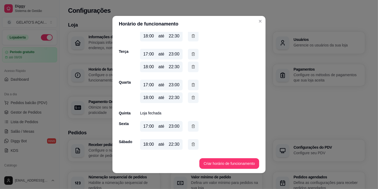
click at [144, 84] on div "17:00" at bounding box center [148, 85] width 11 height 6
click at [191, 96] on icon "button" at bounding box center [192, 97] width 3 height 3
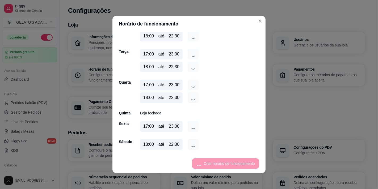
scroll to position [56, 0]
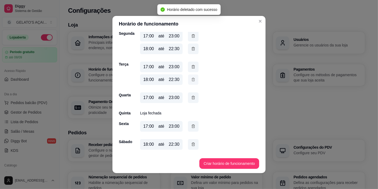
click at [188, 78] on button "button" at bounding box center [193, 80] width 10 height 10
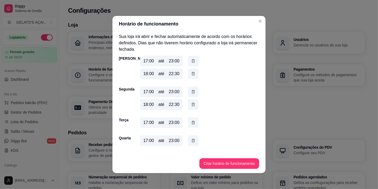
scroll to position [0, 0]
click at [191, 59] on icon "button" at bounding box center [193, 62] width 4 height 6
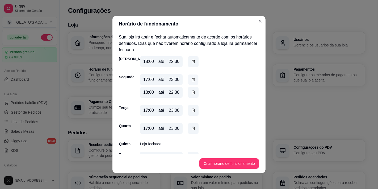
click at [192, 80] on icon "button" at bounding box center [192, 79] width 3 height 3
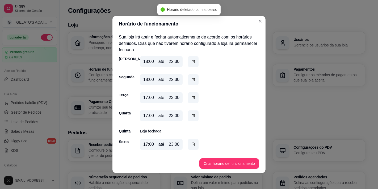
click at [150, 99] on div "17:00" at bounding box center [148, 98] width 11 height 6
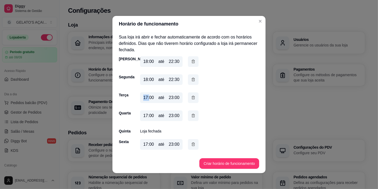
drag, startPoint x: 147, startPoint y: 97, endPoint x: 137, endPoint y: 97, distance: 9.6
click at [140, 97] on div "17:00 até 23:00" at bounding box center [161, 97] width 42 height 11
click at [230, 163] on button "Criar horário de funcionamento" at bounding box center [229, 163] width 60 height 11
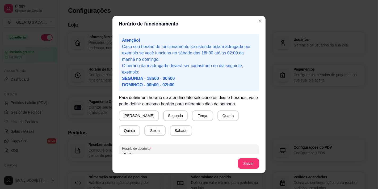
scroll to position [31, 0]
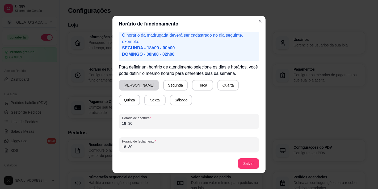
click at [135, 84] on button "Domingo" at bounding box center [139, 85] width 40 height 11
click at [162, 84] on button "Segunda" at bounding box center [174, 85] width 24 height 11
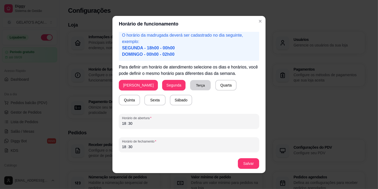
click at [190, 85] on button "Terça" at bounding box center [200, 85] width 21 height 10
click at [218, 85] on div "Quarta" at bounding box center [225, 85] width 21 height 11
click at [215, 86] on button "Quarta" at bounding box center [225, 85] width 21 height 10
click at [144, 101] on button "Sexta" at bounding box center [154, 100] width 21 height 11
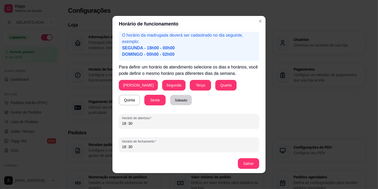
click at [170, 101] on button "Sábado" at bounding box center [181, 100] width 22 height 10
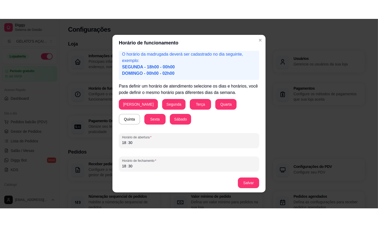
scroll to position [1, 0]
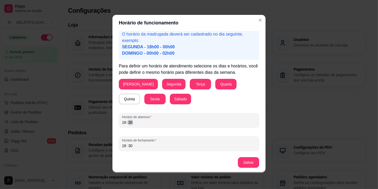
click at [131, 121] on div "18 : 30" at bounding box center [189, 122] width 134 height 6
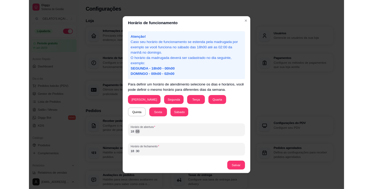
scroll to position [0, 0]
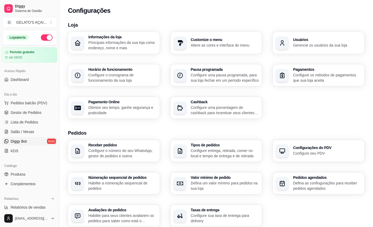
click at [23, 137] on link "Diggy Bot novo" at bounding box center [29, 141] width 55 height 8
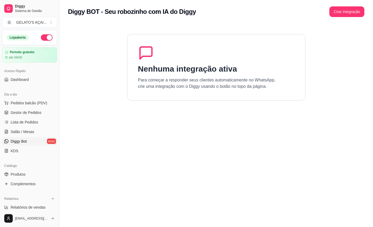
click at [158, 41] on div "Nenhuma integração ativa Para começar a responder seus clientes automaticamente…" at bounding box center [216, 67] width 178 height 66
click at [140, 165] on section "Nenhuma integração ativa Para começar a responder seus clientes automaticamente…" at bounding box center [216, 136] width 297 height 227
click at [352, 14] on button "Criar integração" at bounding box center [347, 12] width 34 height 10
click at [288, 113] on section "Nenhuma integração ativa Para começar a responder seus clientes automaticamente…" at bounding box center [216, 136] width 297 height 227
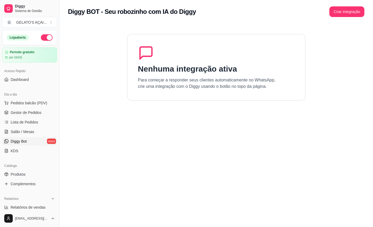
click at [288, 113] on section "Nenhuma integração ativa Para começar a responder seus clientes automaticamente…" at bounding box center [216, 136] width 297 height 227
drag, startPoint x: 137, startPoint y: 83, endPoint x: 134, endPoint y: 82, distance: 3.1
click at [134, 82] on div "Nenhuma integração ativa Para começar a responder seus clientes automaticamente…" at bounding box center [216, 67] width 178 height 66
click at [172, 77] on div "Nenhuma integração ativa Para começar a responder seus clientes automaticamente…" at bounding box center [216, 67] width 178 height 66
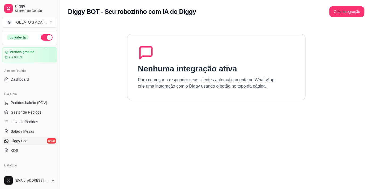
click at [183, 28] on section "Nenhuma integração ativa Para começar a responder seus clientes automaticamente…" at bounding box center [216, 117] width 297 height 189
click at [29, 100] on span "Pedidos balcão (PDV)" at bounding box center [29, 102] width 37 height 5
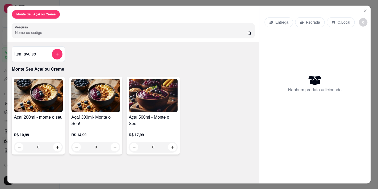
click at [30, 86] on img at bounding box center [38, 95] width 49 height 33
click at [364, 10] on icon "Close" at bounding box center [365, 11] width 2 height 2
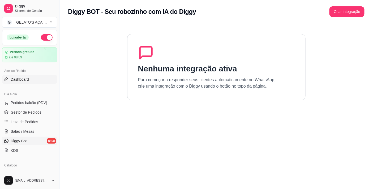
click at [15, 80] on span "Dashboard" at bounding box center [20, 79] width 18 height 5
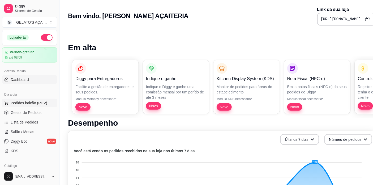
click at [32, 105] on span "Pedidos balcão (PDV)" at bounding box center [29, 102] width 37 height 5
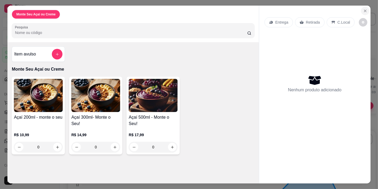
click at [364, 10] on icon "Close" at bounding box center [365, 11] width 2 height 2
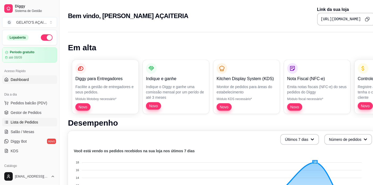
click at [19, 123] on span "Lista de Pedidos" at bounding box center [25, 121] width 28 height 5
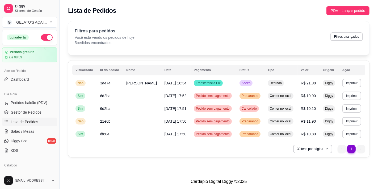
click at [24, 122] on span "Lista de Pedidos" at bounding box center [25, 121] width 28 height 5
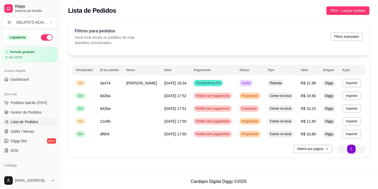
click at [24, 122] on span "Lista de Pedidos" at bounding box center [25, 121] width 28 height 5
click at [94, 85] on td "Não" at bounding box center [84, 83] width 25 height 13
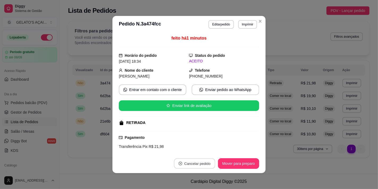
click at [199, 167] on button "Cancelar pedido" at bounding box center [194, 164] width 41 height 10
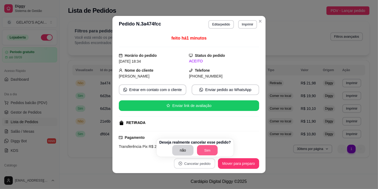
click at [209, 149] on button "Sim" at bounding box center [207, 150] width 21 height 10
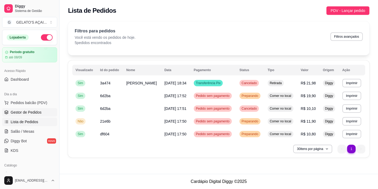
click at [41, 114] on link "Gestor de Pedidos" at bounding box center [29, 112] width 55 height 8
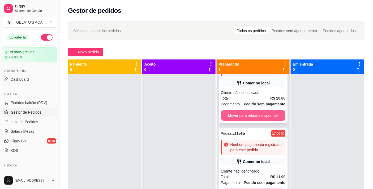
scroll to position [52, 0]
